Goal: Information Seeking & Learning: Learn about a topic

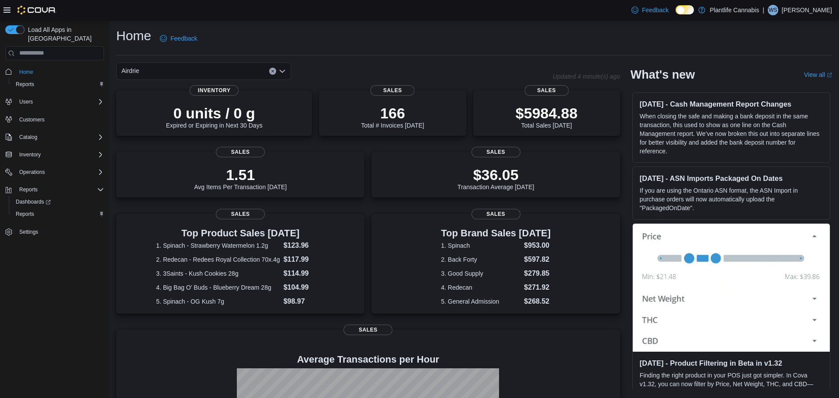
scroll to position [107, 0]
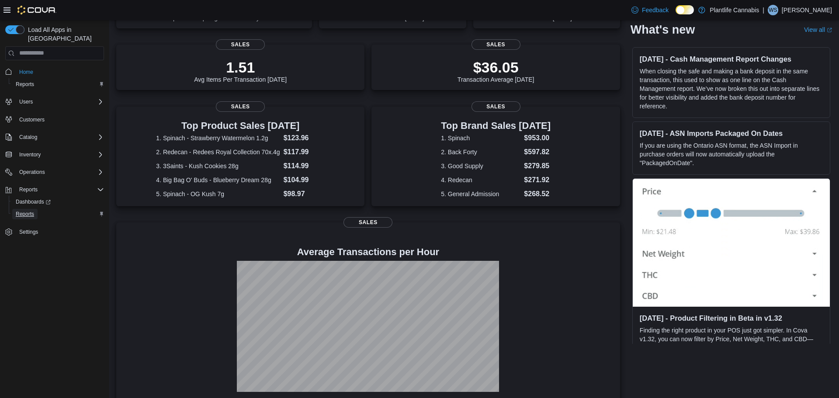
click at [22, 211] on span "Reports" at bounding box center [25, 214] width 18 height 7
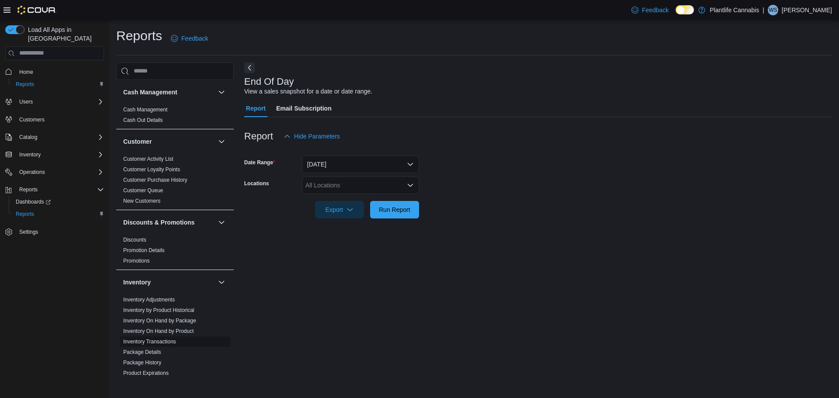
click at [138, 337] on ul "Inventory Adjustments Inventory by Product Historical Inventory On Hand by Pack…" at bounding box center [175, 352] width 111 height 115
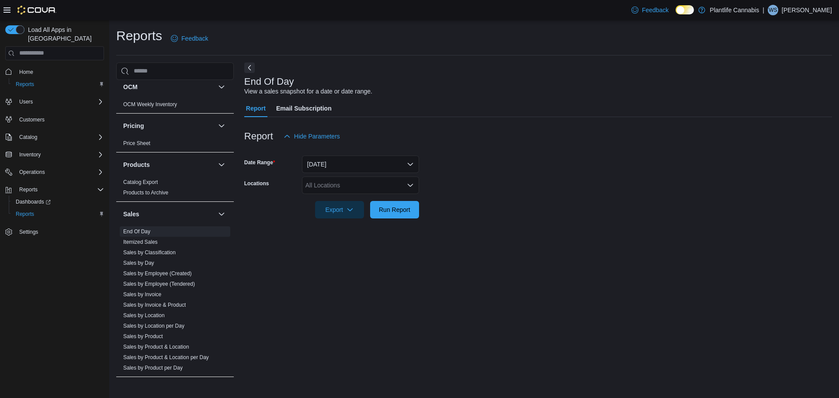
scroll to position [445, 0]
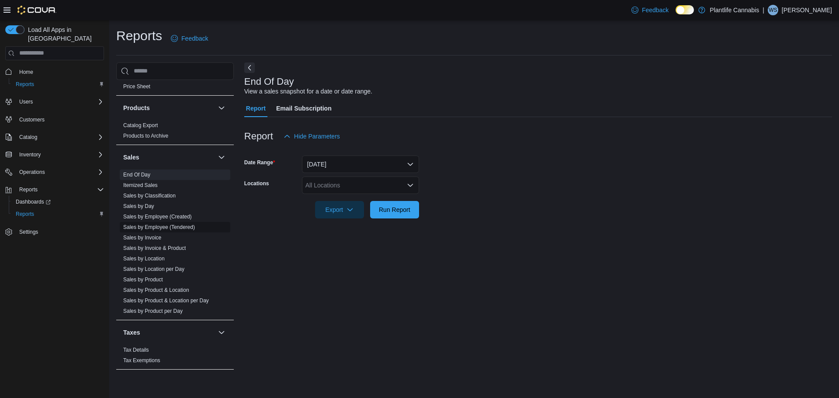
click at [154, 224] on link "Sales by Employee (Tendered)" at bounding box center [159, 227] width 72 height 6
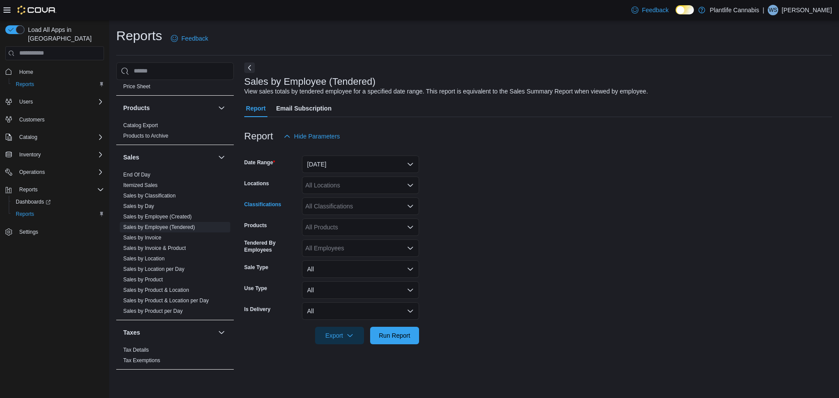
click at [362, 207] on div "All Classifications" at bounding box center [360, 206] width 117 height 17
type input "***"
click at [366, 221] on span "Accessory Group" at bounding box center [344, 221] width 47 height 9
click at [341, 187] on div "All Locations" at bounding box center [360, 185] width 117 height 17
type input "****"
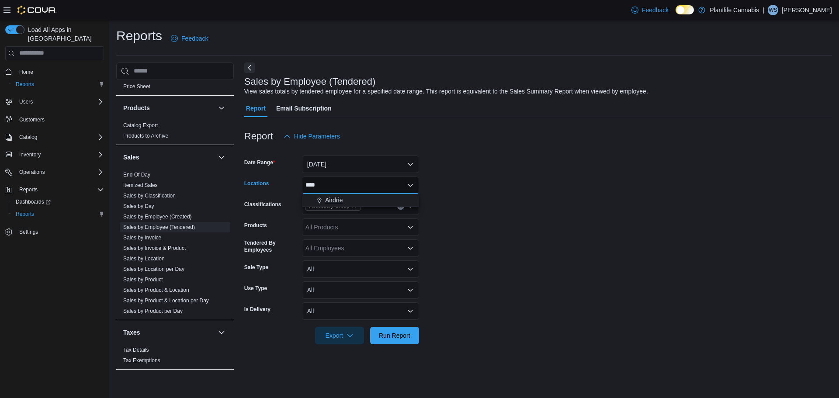
click at [348, 197] on div "Airdrie" at bounding box center [360, 200] width 107 height 9
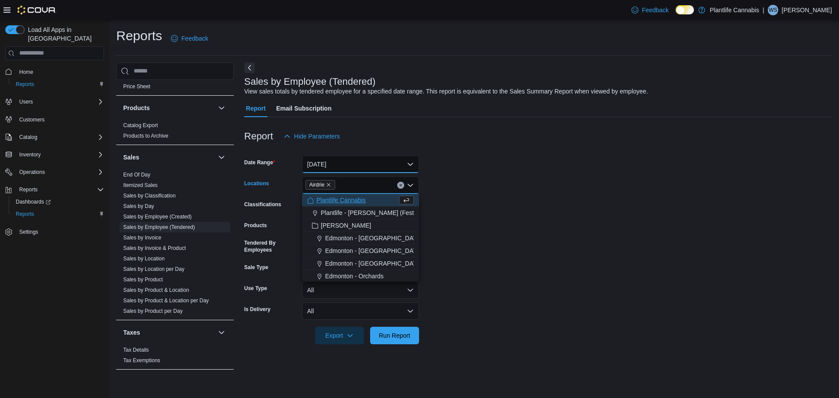
click at [349, 164] on button "[DATE]" at bounding box center [360, 164] width 117 height 17
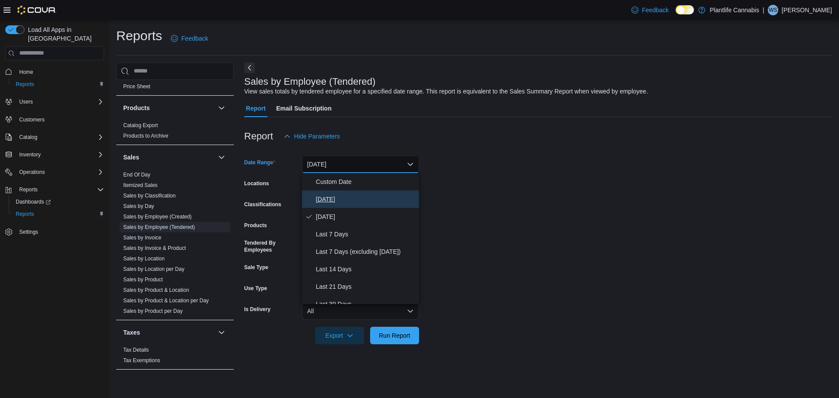
click at [344, 192] on button "[DATE]" at bounding box center [360, 199] width 117 height 17
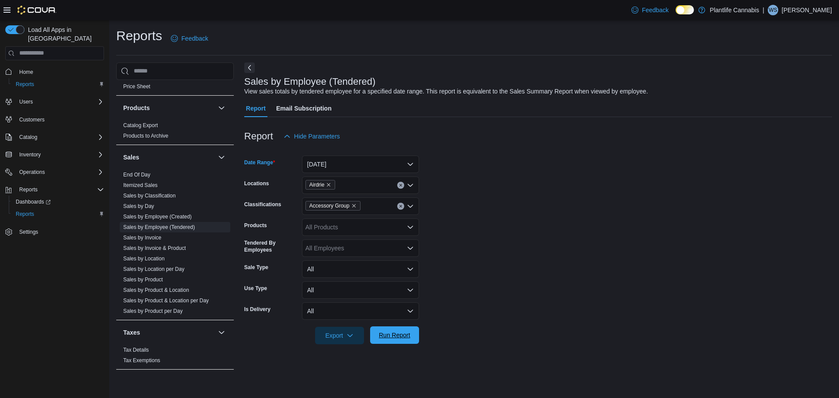
click at [406, 340] on span "Run Report" at bounding box center [394, 334] width 38 height 17
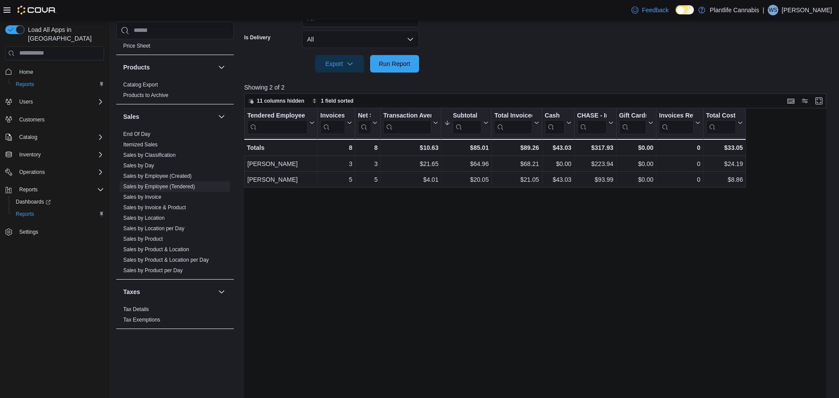
scroll to position [265, 0]
